Goal: Find specific page/section

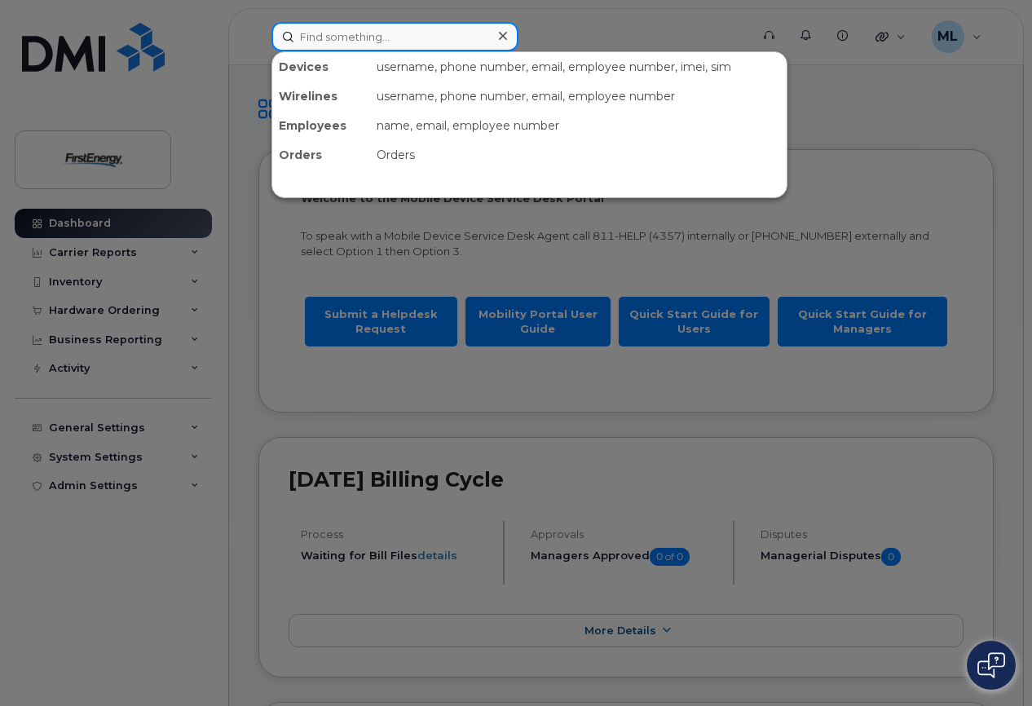
click at [400, 39] on input at bounding box center [394, 36] width 247 height 29
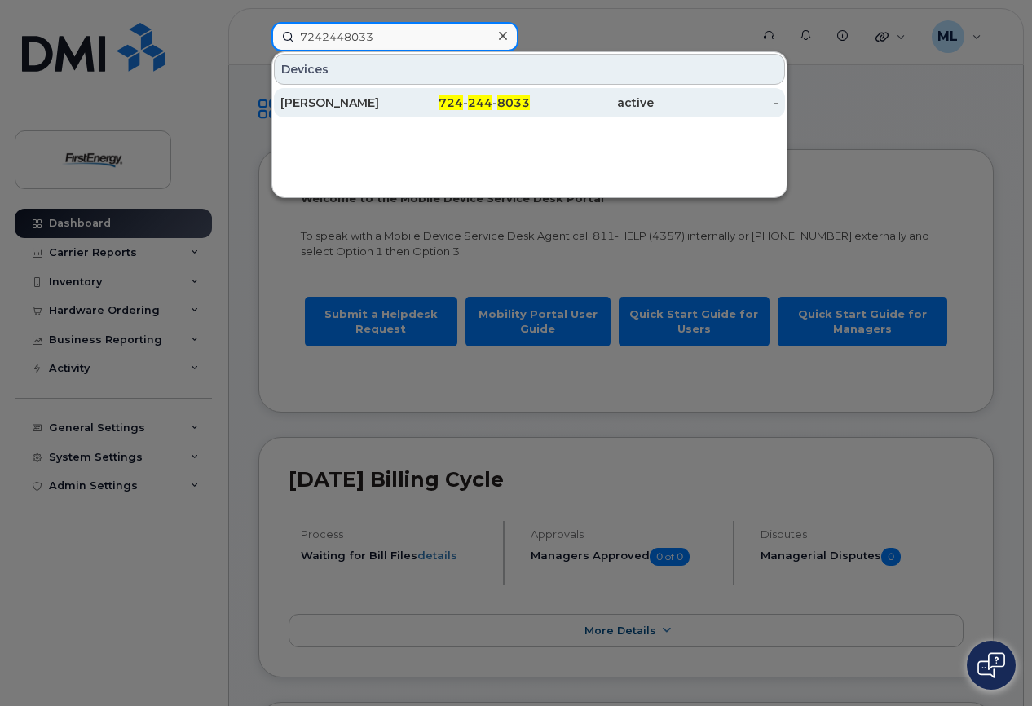
type input "7242448033"
click at [395, 103] on div "[PERSON_NAME]" at bounding box center [342, 103] width 125 height 16
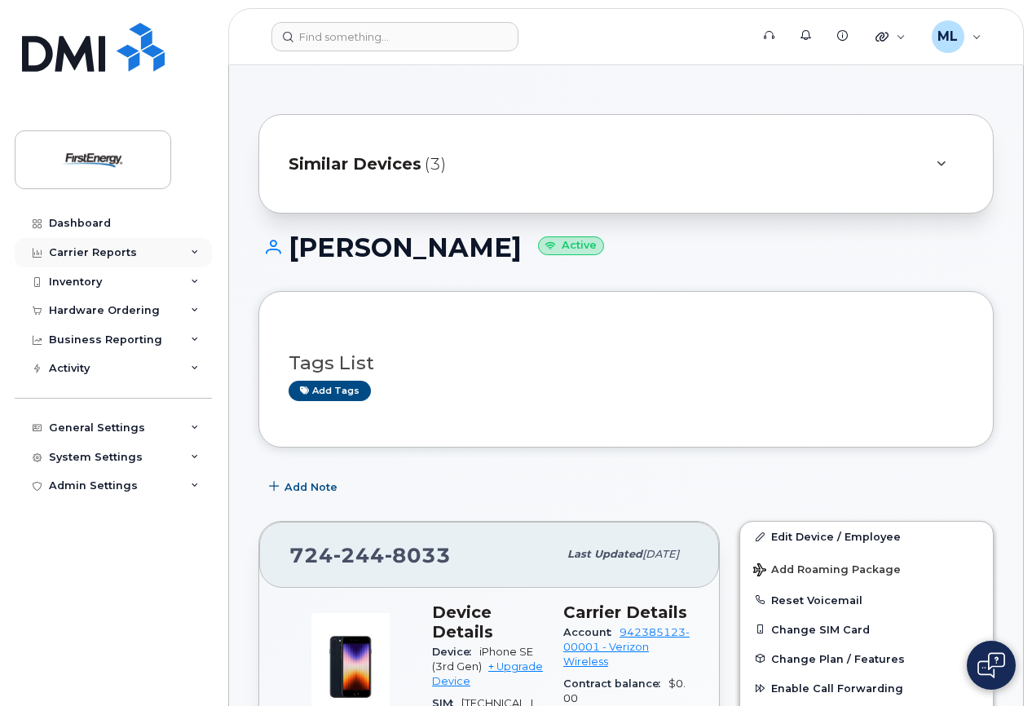
click at [107, 249] on div "Carrier Reports" at bounding box center [93, 252] width 88 height 13
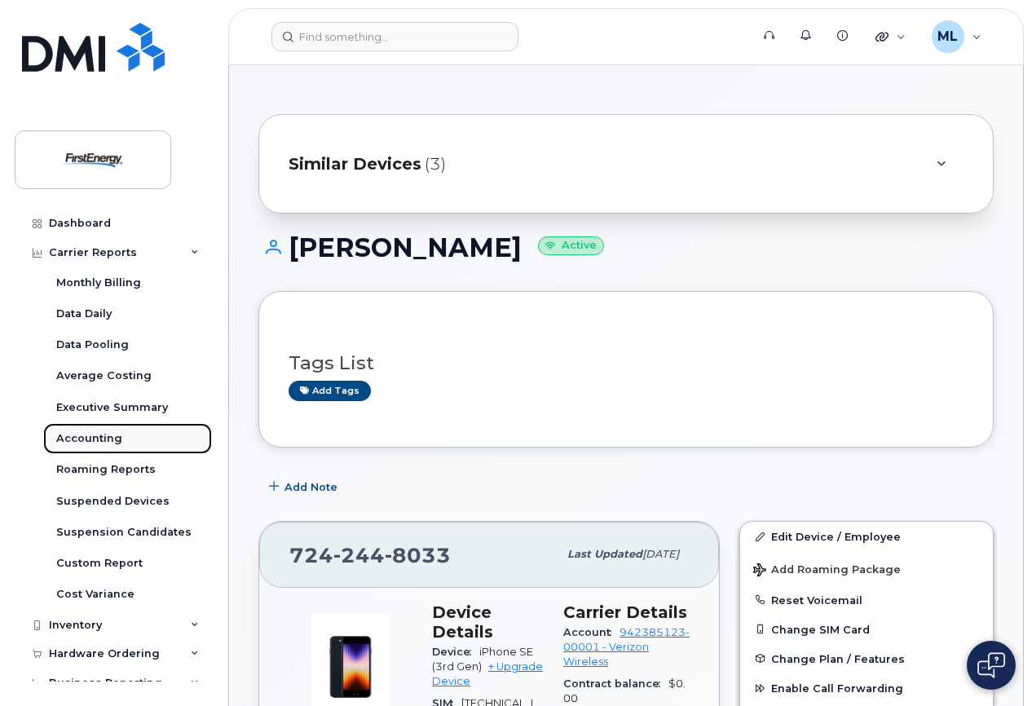
click at [88, 438] on div "Accounting" at bounding box center [89, 438] width 66 height 15
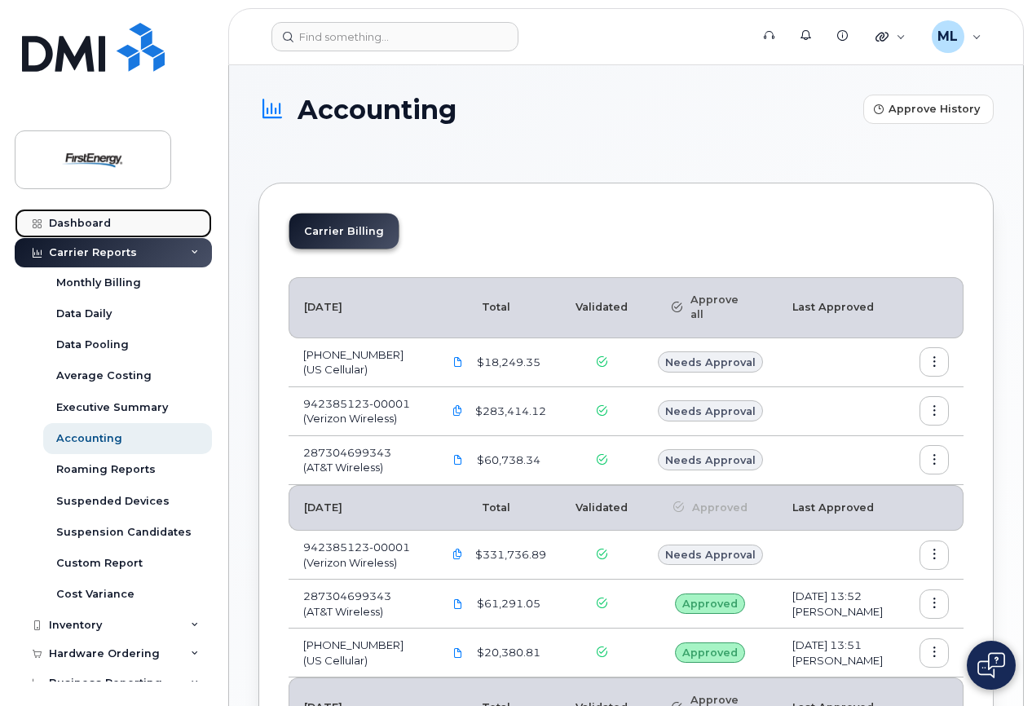
click at [95, 222] on div "Dashboard" at bounding box center [80, 223] width 62 height 13
